Goal: Task Accomplishment & Management: Manage account settings

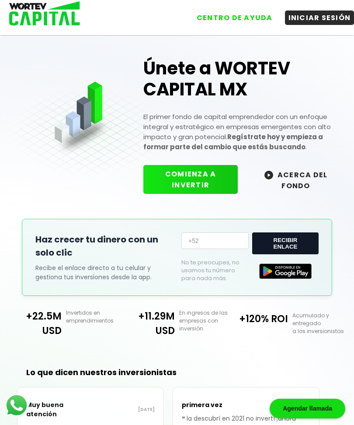
click at [322, 19] on button "INICIAR SESIÓN" at bounding box center [320, 17] width 70 height 14
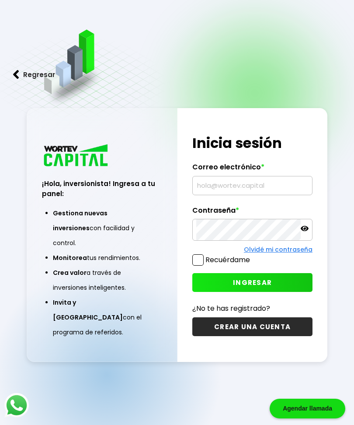
click at [230, 195] on input "text" at bounding box center [252, 185] width 112 height 18
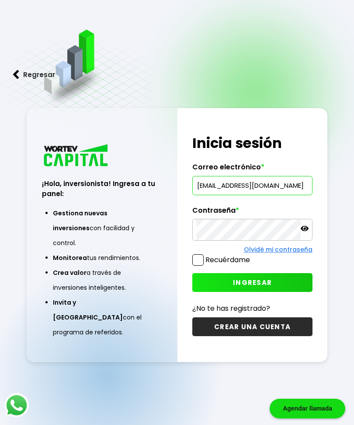
type input "elifanta63@hotmail.com"
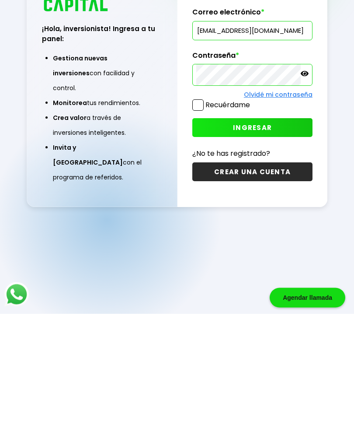
scroll to position [73, 0]
click at [266, 234] on span "INGRESAR" at bounding box center [252, 238] width 39 height 9
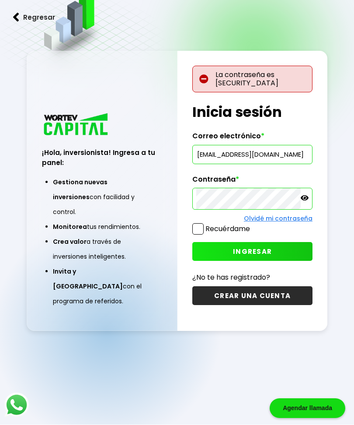
click at [310, 207] on div at bounding box center [252, 199] width 120 height 22
click at [308, 202] on icon at bounding box center [305, 198] width 8 height 8
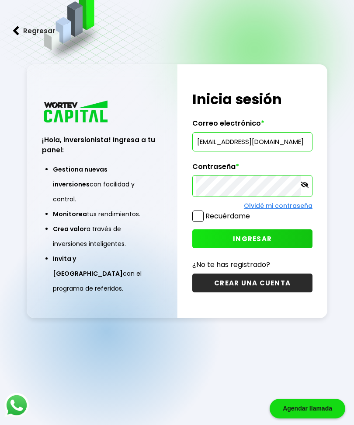
click at [308, 195] on div at bounding box center [252, 186] width 120 height 22
click at [305, 188] on icon at bounding box center [305, 184] width 8 height 6
click at [273, 248] on button "INGRESAR" at bounding box center [252, 238] width 120 height 19
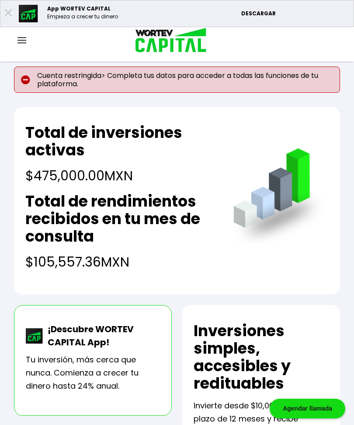
click at [192, 84] on p "Cuenta restringida> Completa tus datos para acceder a todas las funciones de tu…" at bounding box center [177, 79] width 326 height 26
click at [247, 79] on p "Cuenta restringida> Completa tus datos para acceder a todas las funciones de tu…" at bounding box center [177, 79] width 326 height 26
click at [24, 41] on img at bounding box center [21, 40] width 9 height 6
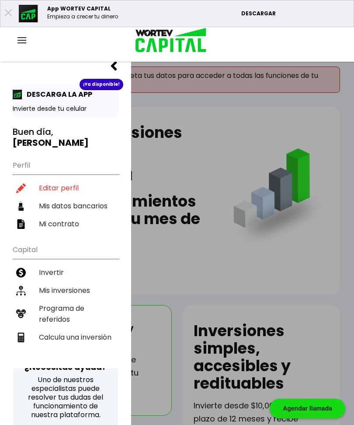
click at [69, 179] on li "Editar perfil" at bounding box center [66, 188] width 106 height 18
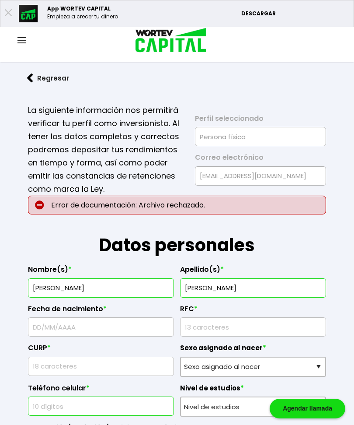
type input "20/04/1963"
type input "GOEE630420CU0"
type input "GOEE630420MDFNSL05"
select select "Mujer"
type input "5522714458"
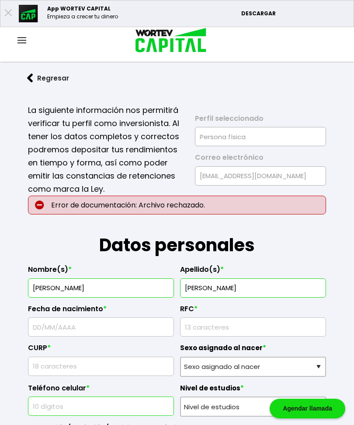
select select "Posgrado"
type input "Jubilada"
type input "14030"
select select "DF"
type input "Tlalpan"
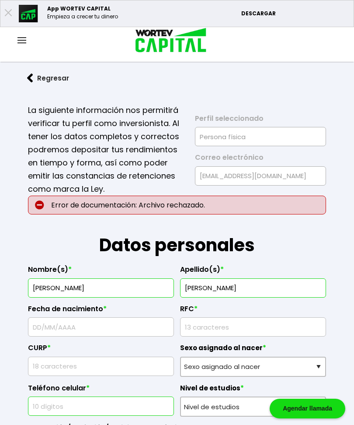
type input "piedra alumbre"
type input "# 3"
type input "Isidro Fabela"
select select "Santander"
type input "014290565824697228"
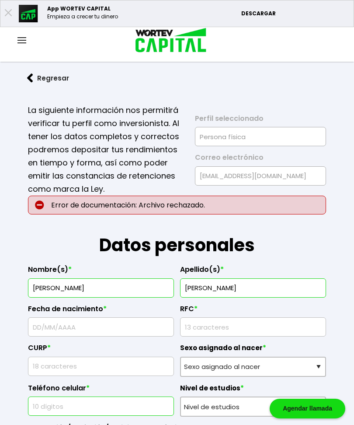
type input "Bella Brisa González Baudenay"
type input "bellabris15@gmail.com"
type input "5561666705"
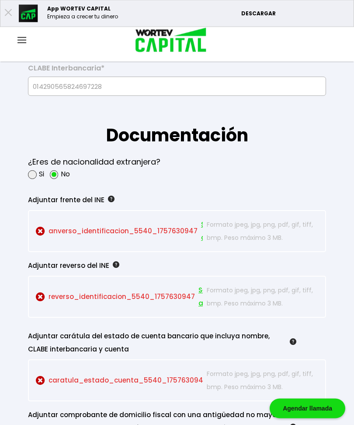
scroll to position [701, 0]
click at [337, 207] on form "La siguiente información nos permitirá verificar tu perfil como inversionista. …" at bounding box center [177, 158] width 326 height 1540
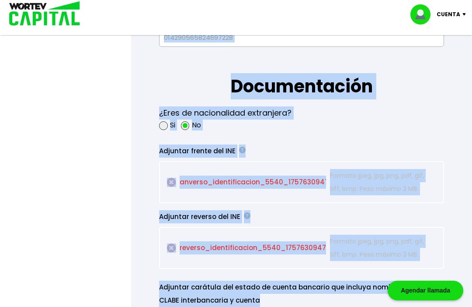
scroll to position [755, 0]
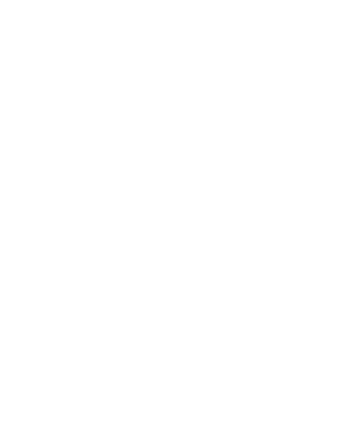
scroll to position [0, 0]
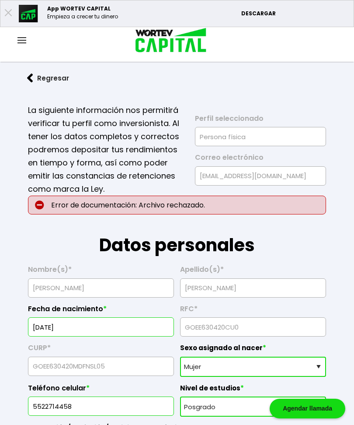
click at [24, 38] on img at bounding box center [21, 40] width 9 height 6
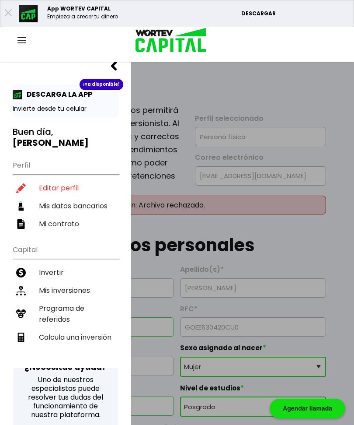
click at [297, 238] on div at bounding box center [177, 212] width 354 height 425
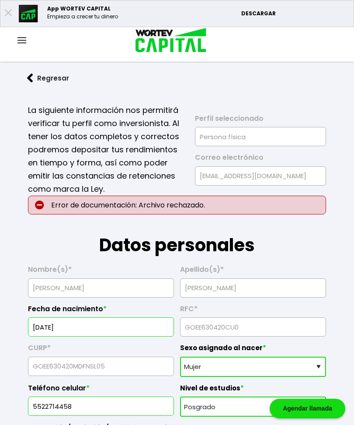
click at [29, 78] on img at bounding box center [30, 77] width 6 height 9
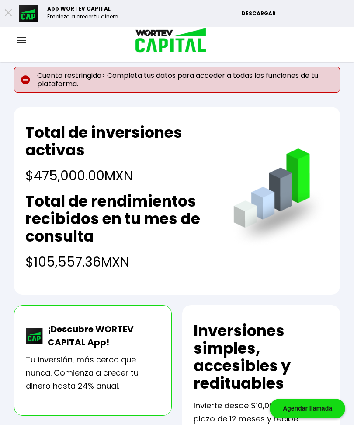
click at [22, 38] on img at bounding box center [21, 40] width 9 height 6
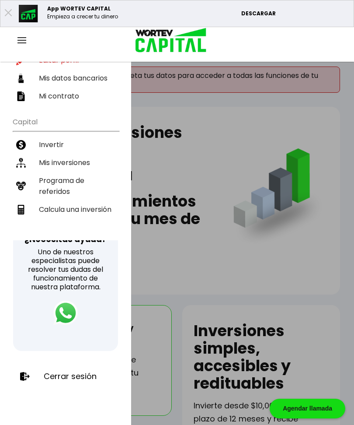
scroll to position [128, 0]
click at [75, 376] on p "Cerrar sesión" at bounding box center [70, 376] width 53 height 9
